Goal: Task Accomplishment & Management: Use online tool/utility

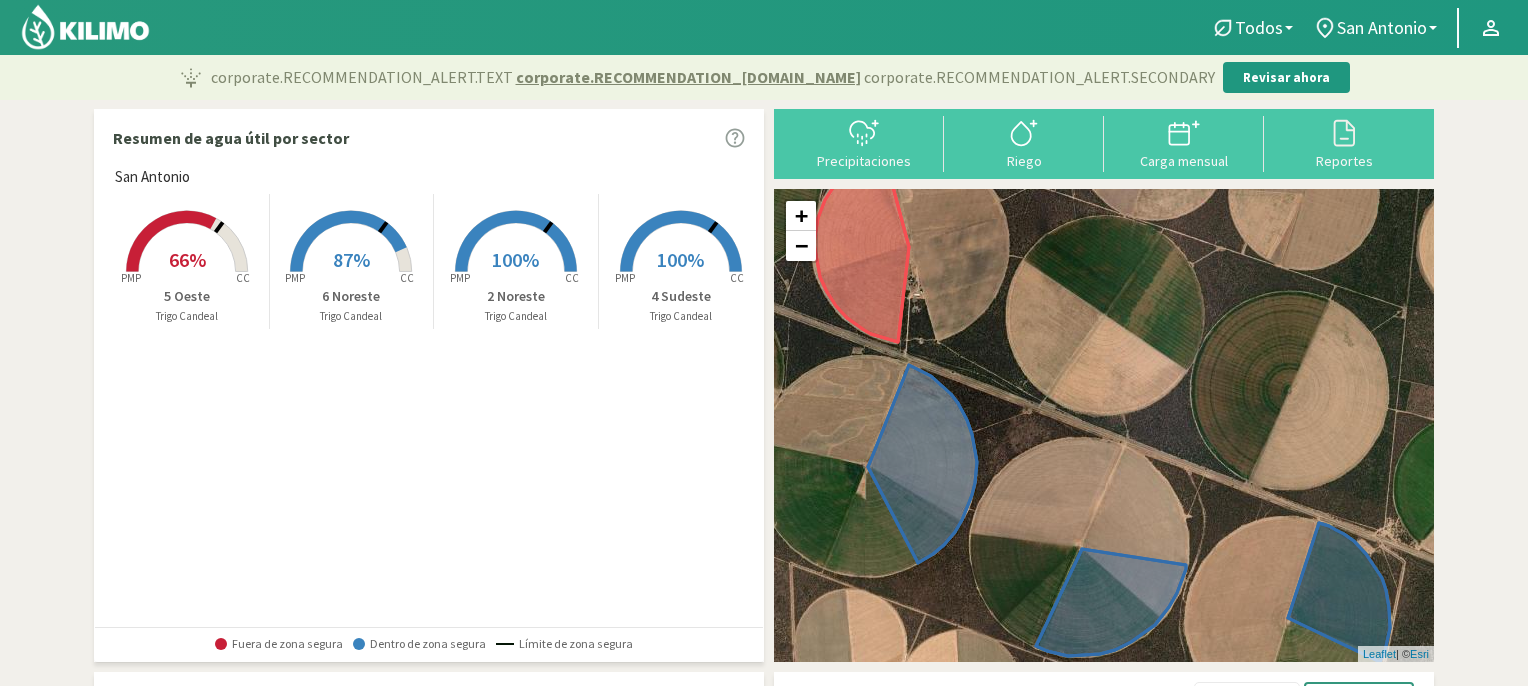
click at [509, 240] on rect at bounding box center [516, 274] width 160 height 160
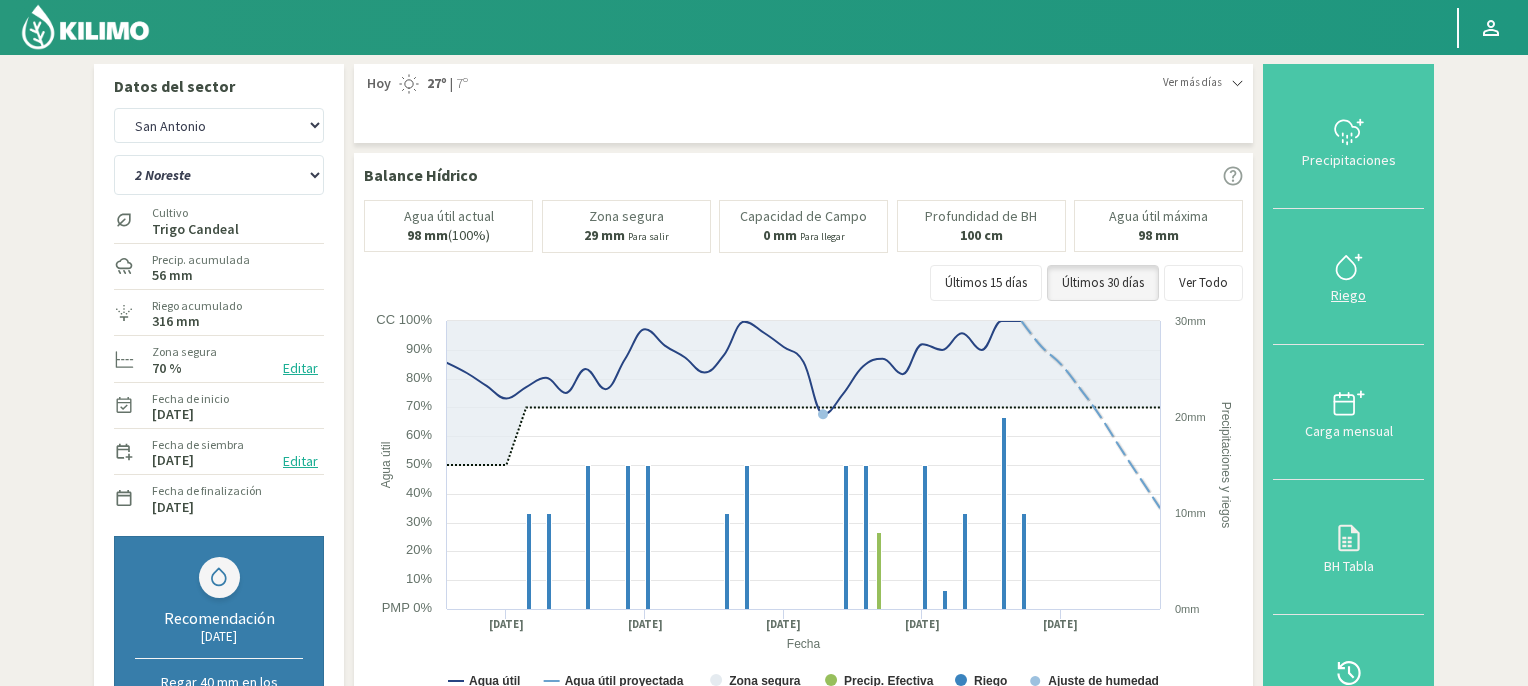
click at [1344, 269] on icon at bounding box center [1349, 267] width 32 height 32
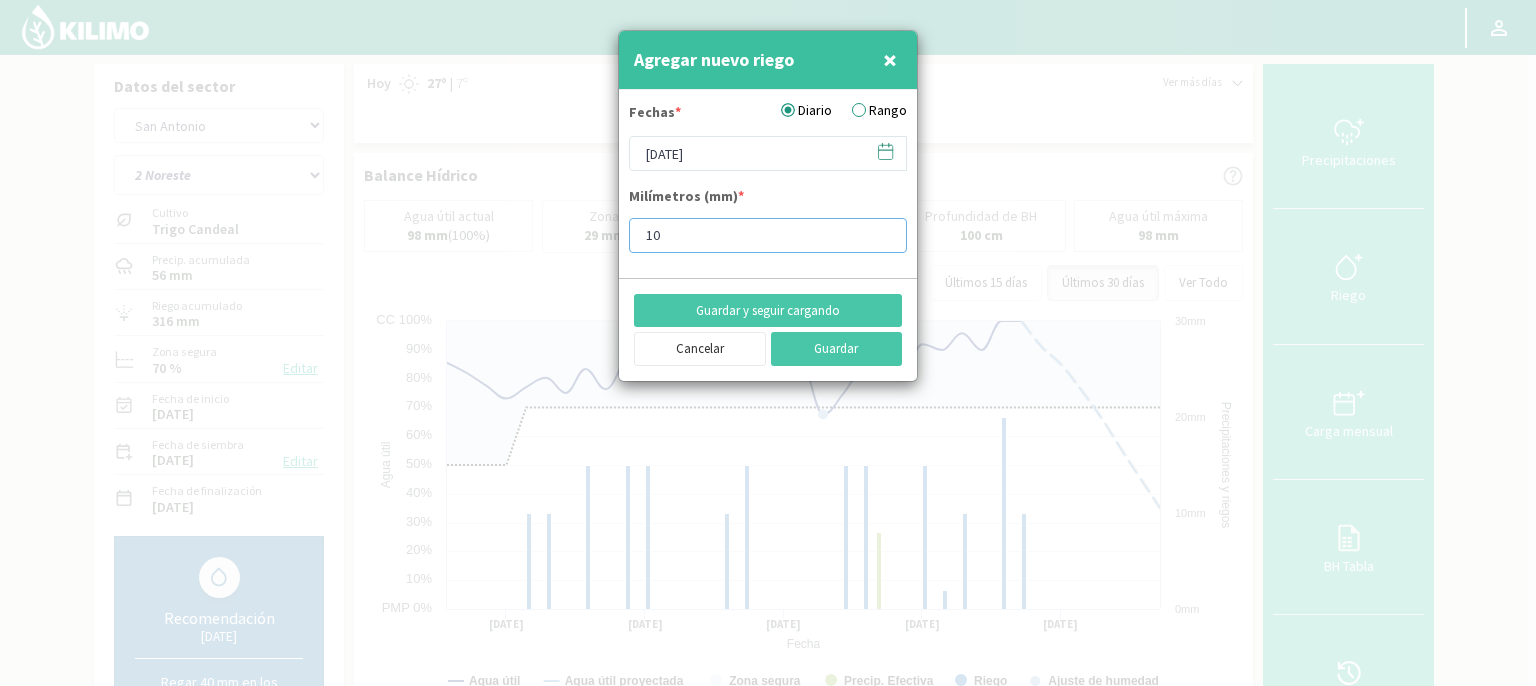
click at [701, 245] on input "10" at bounding box center [768, 235] width 278 height 35
type input "15"
click at [824, 349] on button "Guardar" at bounding box center [837, 349] width 132 height 34
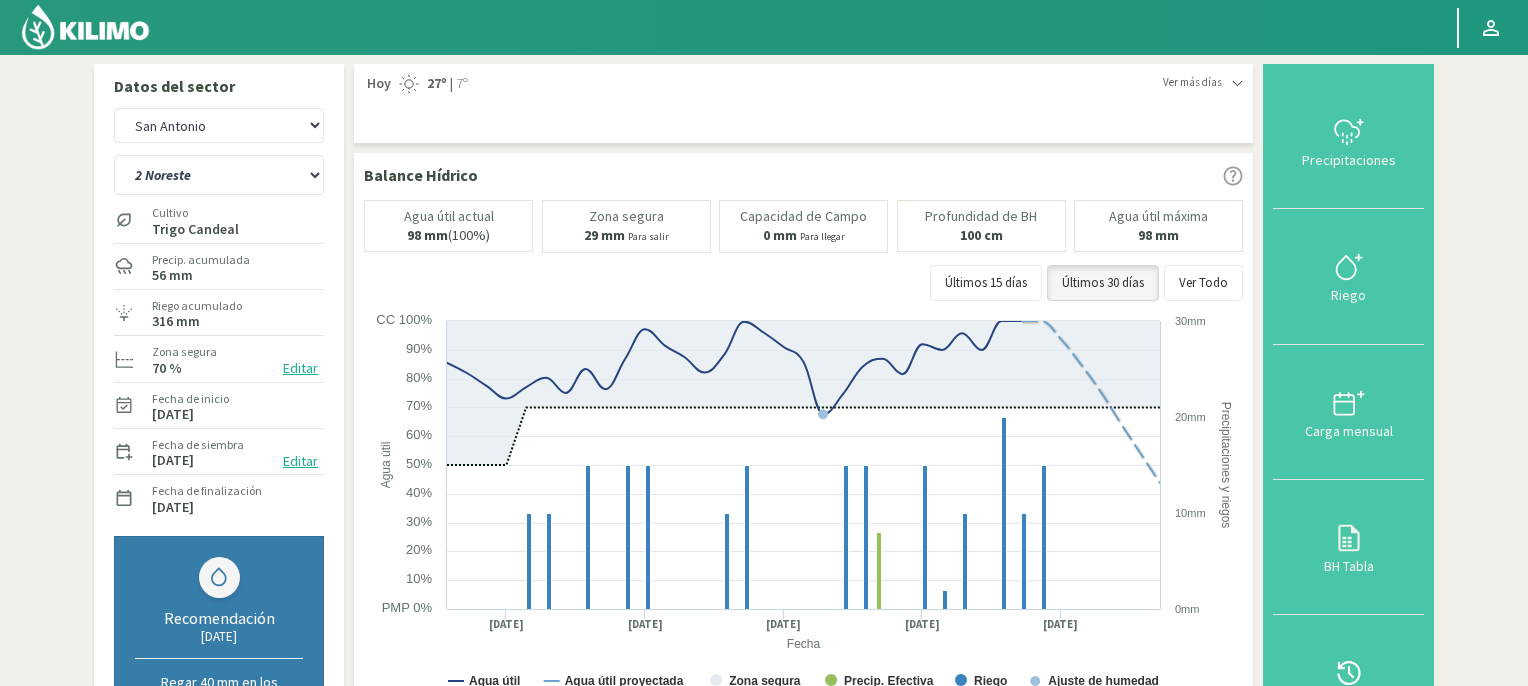
click at [1525, 428] on section "Datos del sector [GEOGRAPHIC_DATA][PERSON_NAME] 2 Noreste 4 Sudeste 5 Oeste 6 N…" at bounding box center [764, 691] width 1528 height 1273
click at [315, 174] on select "2 Noreste 4 Sudeste 5 Oeste 6 Noreste" at bounding box center [219, 175] width 210 height 40
select select "1: Object"
click at [114, 155] on select "2 Noreste 4 Sudeste 5 Oeste 6 Noreste" at bounding box center [219, 175] width 210 height 40
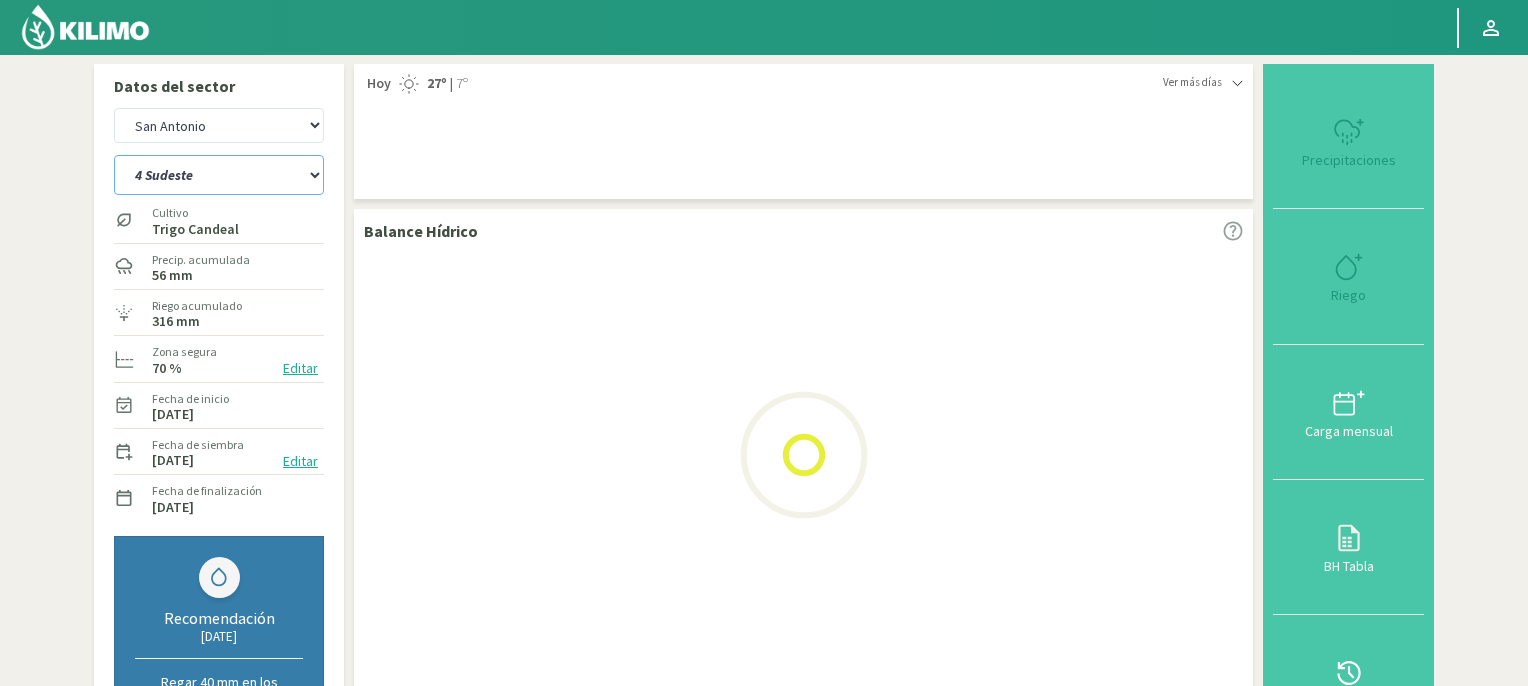
select select "2: Object"
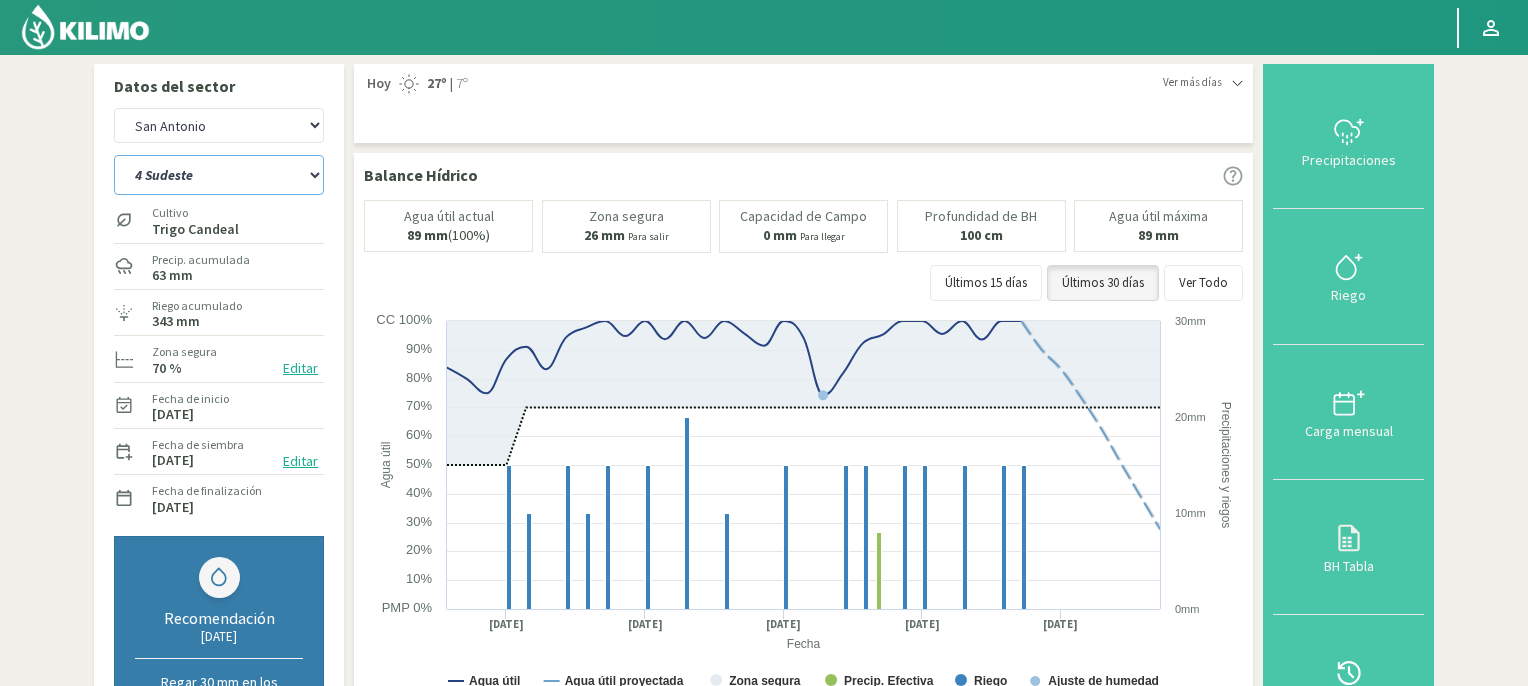
click at [314, 174] on select "2 Noreste 4 Sudeste 5 Oeste 6 Noreste" at bounding box center [219, 175] width 210 height 40
select select "6: Object"
click at [114, 155] on select "2 Noreste 4 Sudeste 5 Oeste 6 Noreste" at bounding box center [219, 175] width 210 height 40
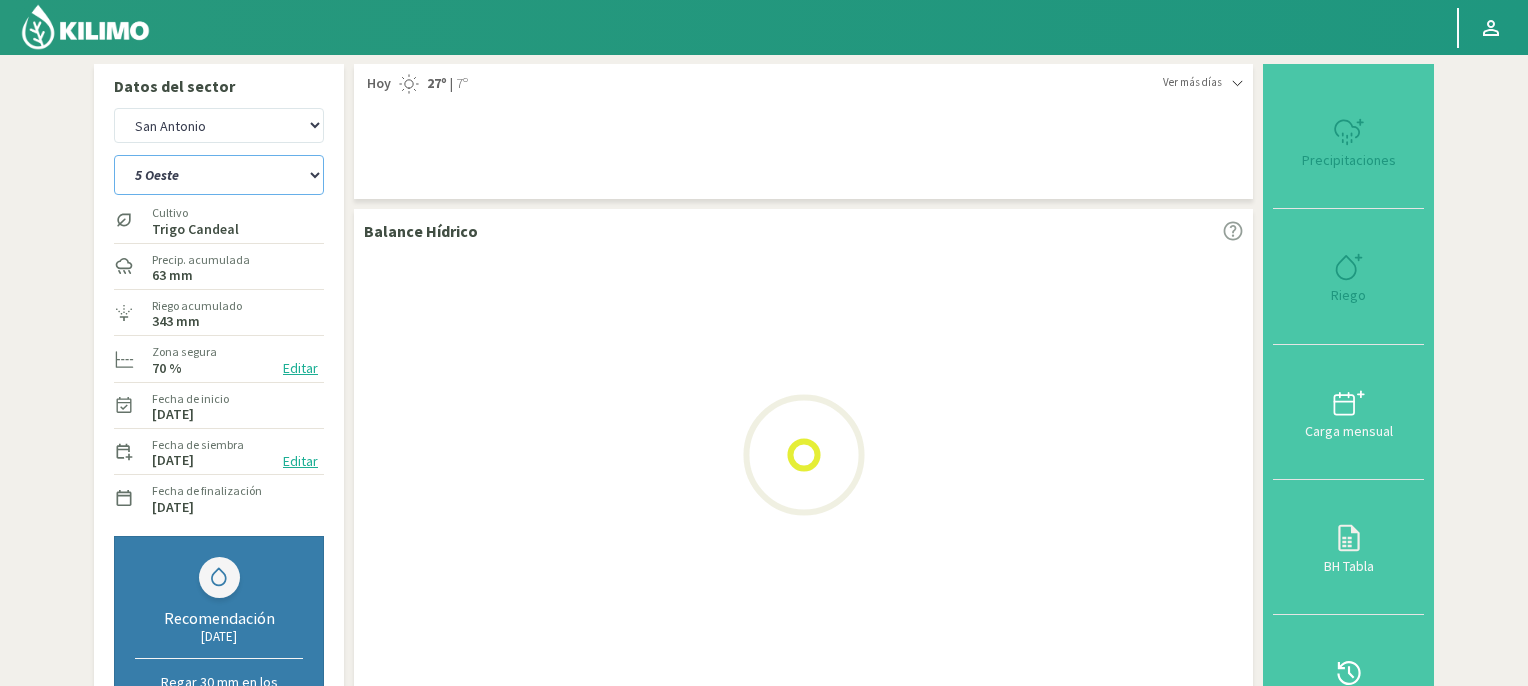
select select "4: Object"
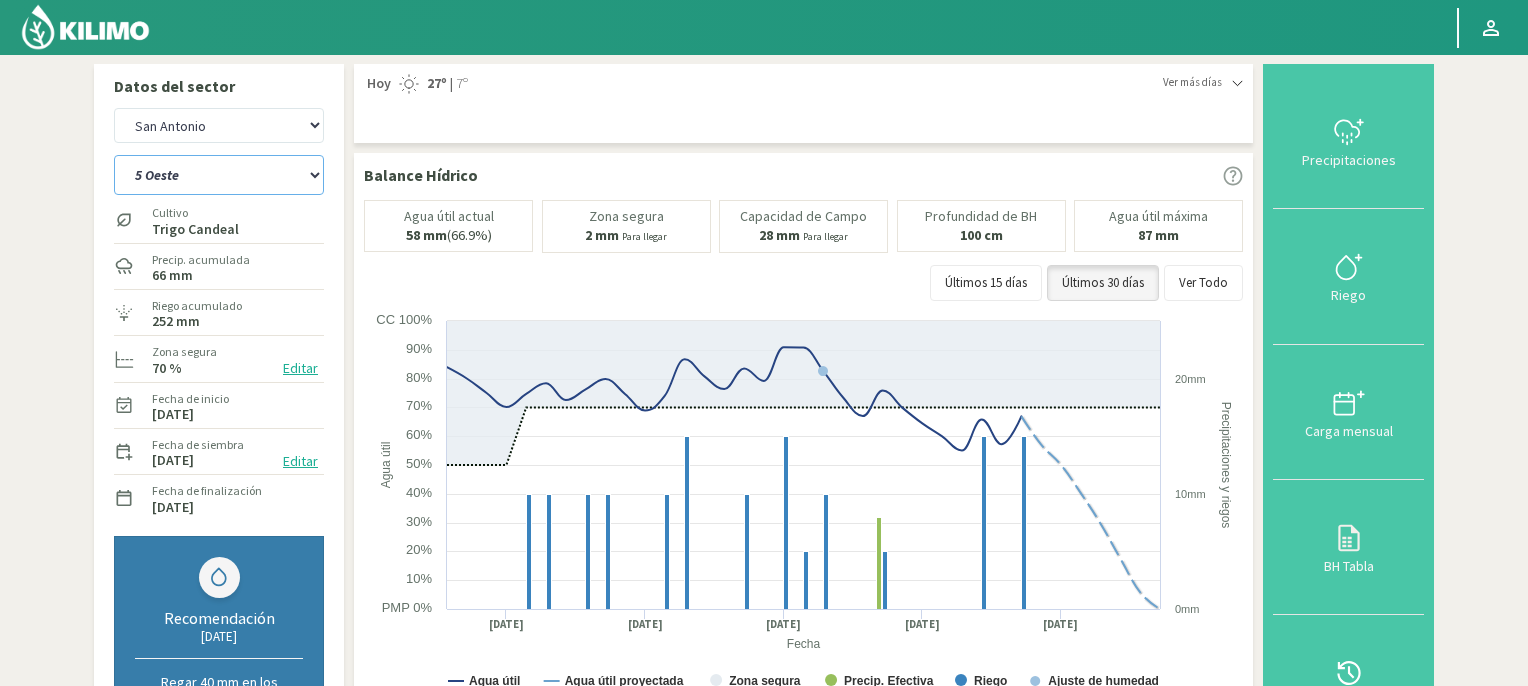
click at [313, 173] on select "2 Noreste 4 Sudeste 5 Oeste 6 Noreste" at bounding box center [219, 175] width 210 height 40
select select "11: Object"
click at [114, 155] on select "2 Noreste 4 Sudeste 5 Oeste 6 Noreste" at bounding box center [219, 175] width 210 height 40
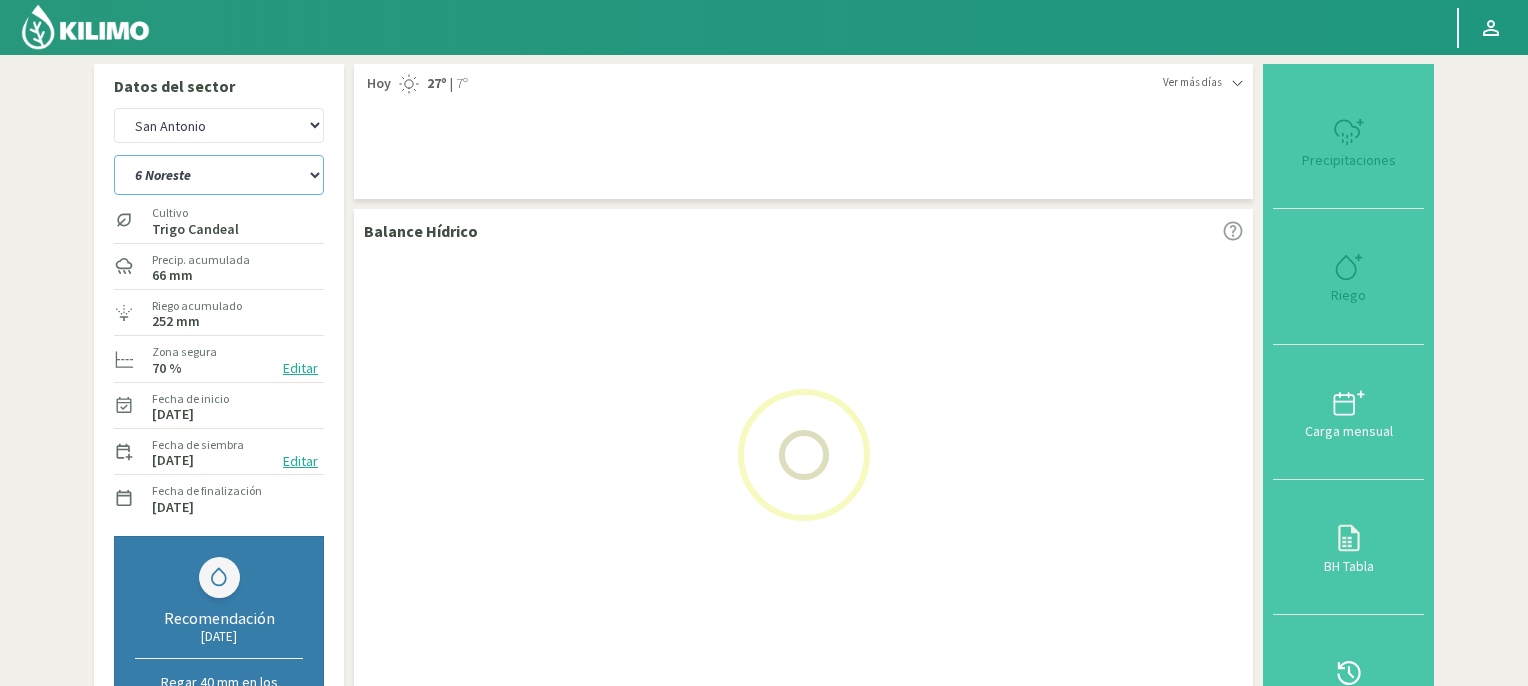
select select "6: Object"
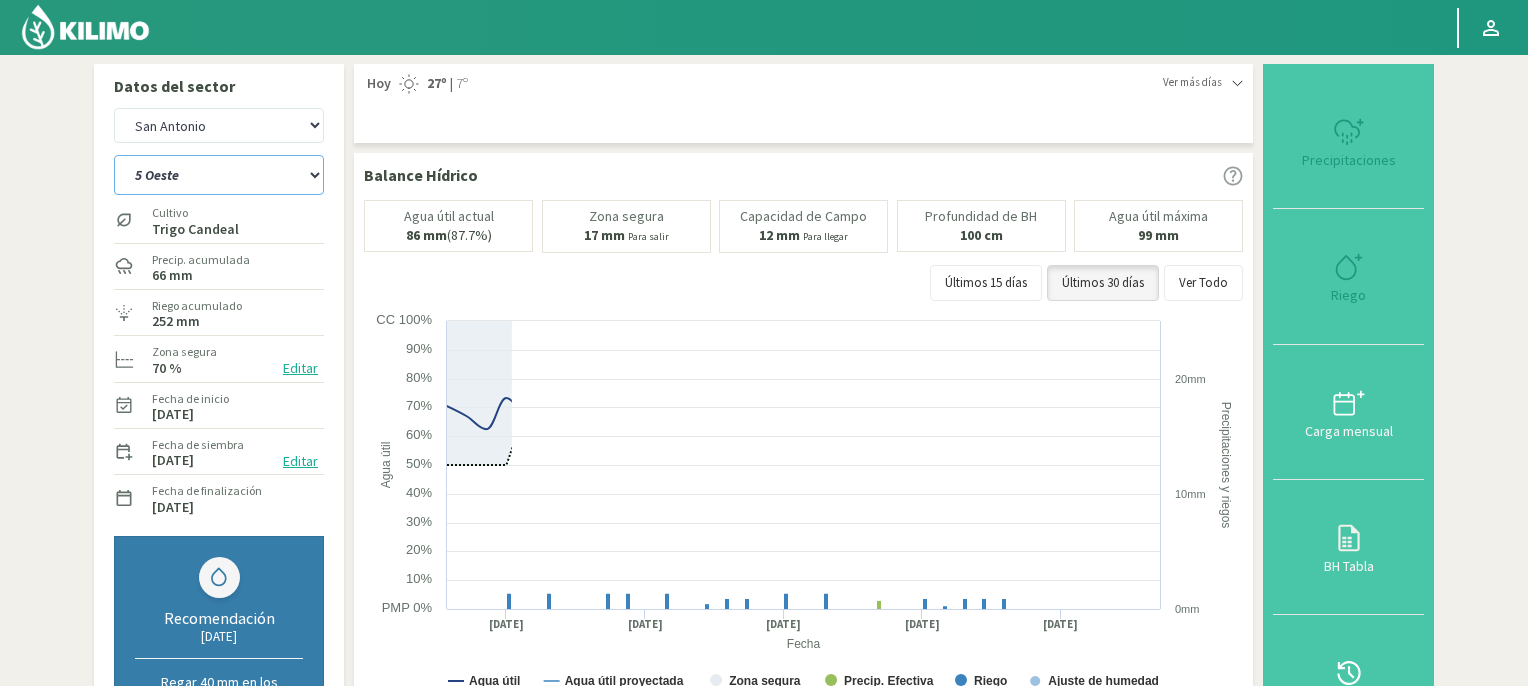
select select "15: Object"
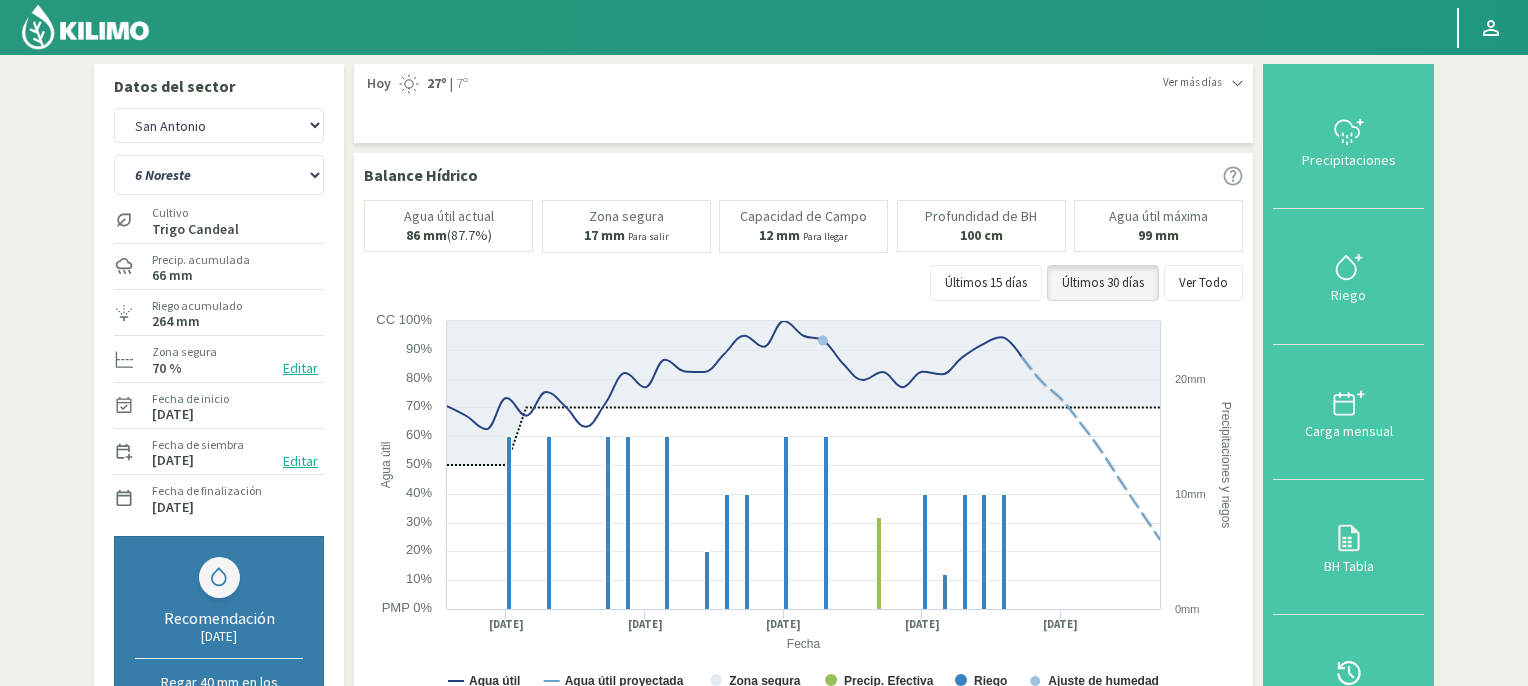
click at [91, 27] on img at bounding box center [85, 27] width 131 height 48
